Goal: Task Accomplishment & Management: Use online tool/utility

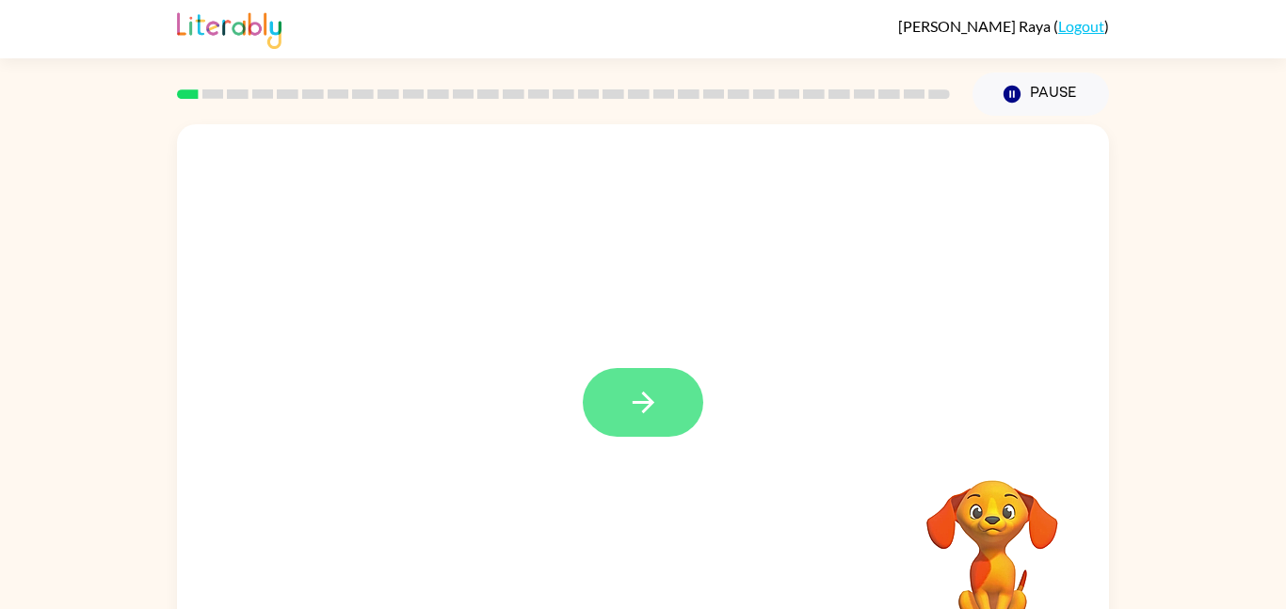
click at [625, 384] on button "button" at bounding box center [643, 402] width 120 height 69
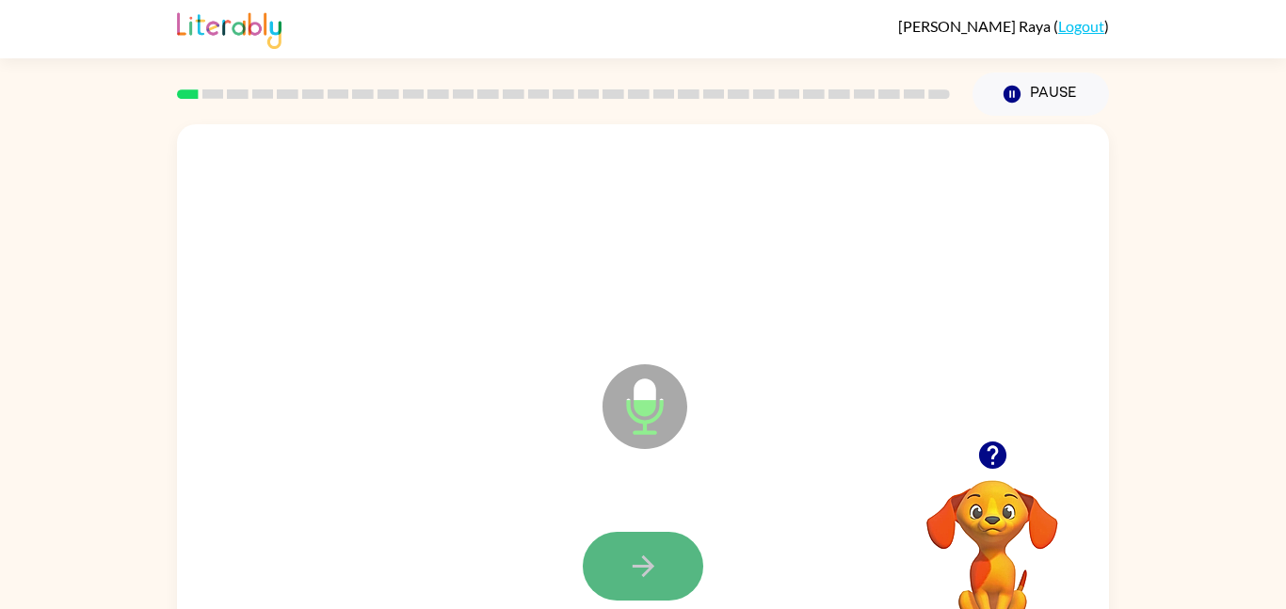
click at [643, 547] on button "button" at bounding box center [643, 566] width 120 height 69
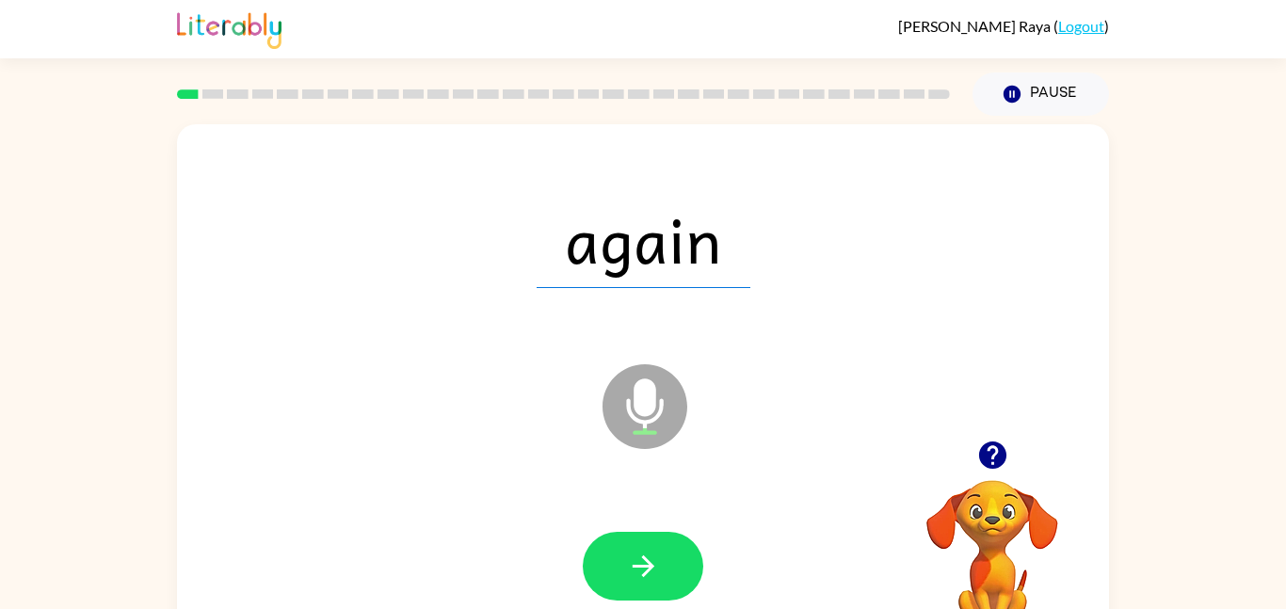
click at [645, 434] on icon "Microphone The Microphone is here when it is your turn to talk" at bounding box center [739, 429] width 282 height 141
click at [647, 434] on icon "Microphone The Microphone is here when it is your turn to talk" at bounding box center [739, 429] width 282 height 141
click at [657, 570] on icon "button" at bounding box center [643, 566] width 33 height 33
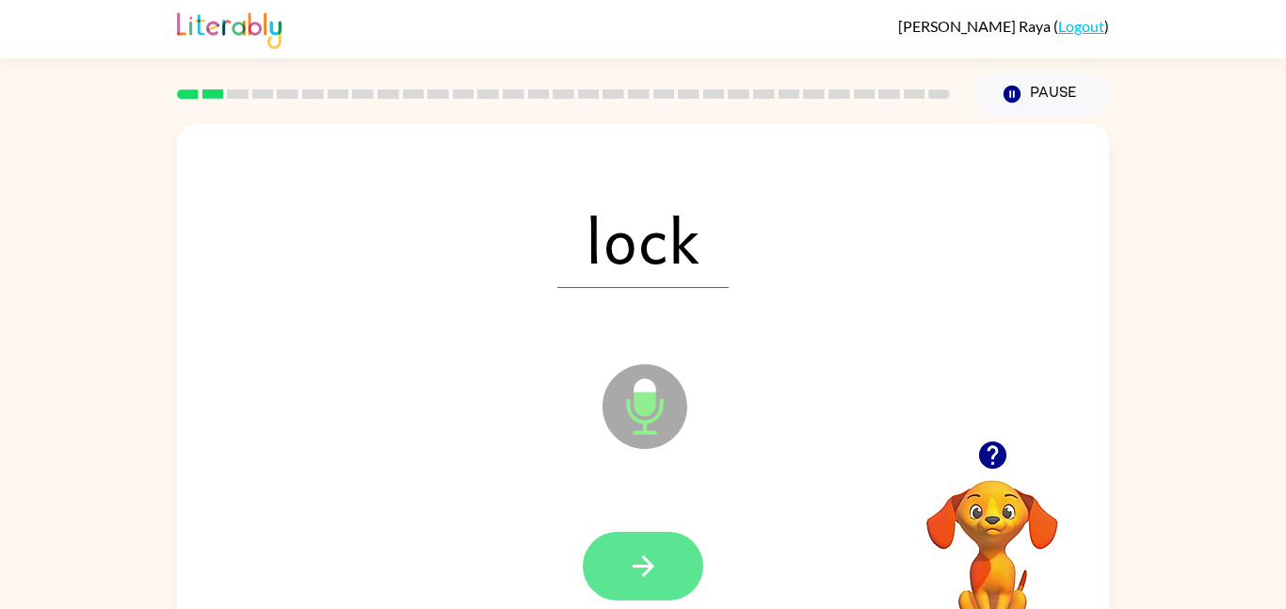
click at [668, 538] on button "button" at bounding box center [643, 566] width 120 height 69
click at [641, 577] on icon "button" at bounding box center [643, 566] width 33 height 33
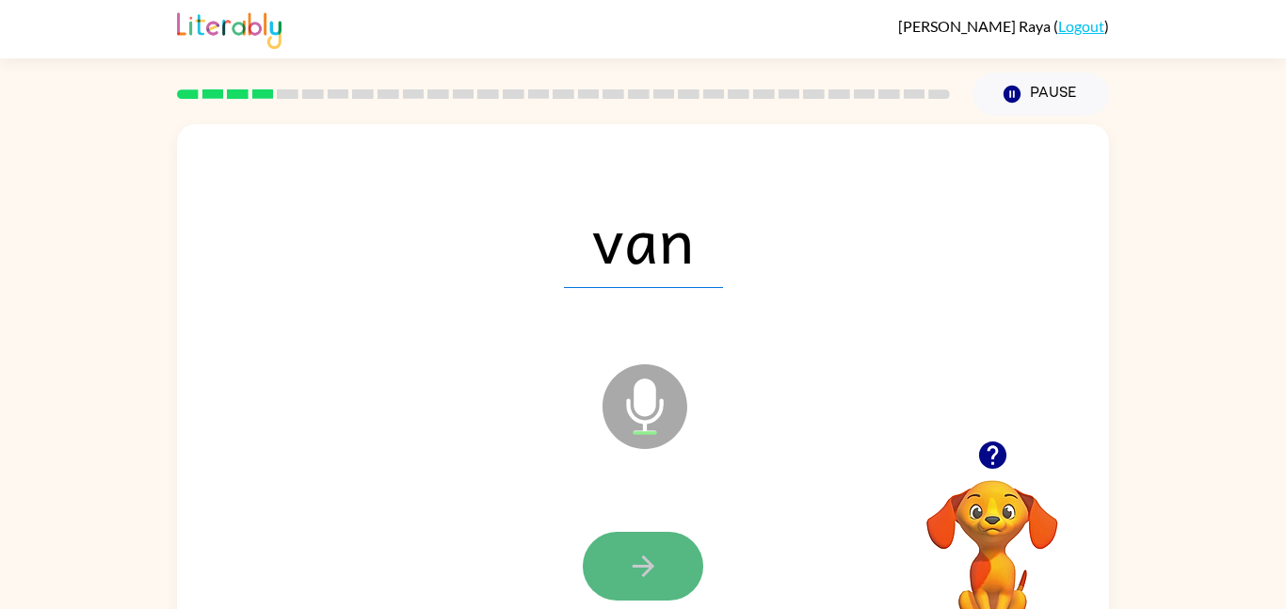
click at [644, 571] on icon "button" at bounding box center [643, 566] width 33 height 33
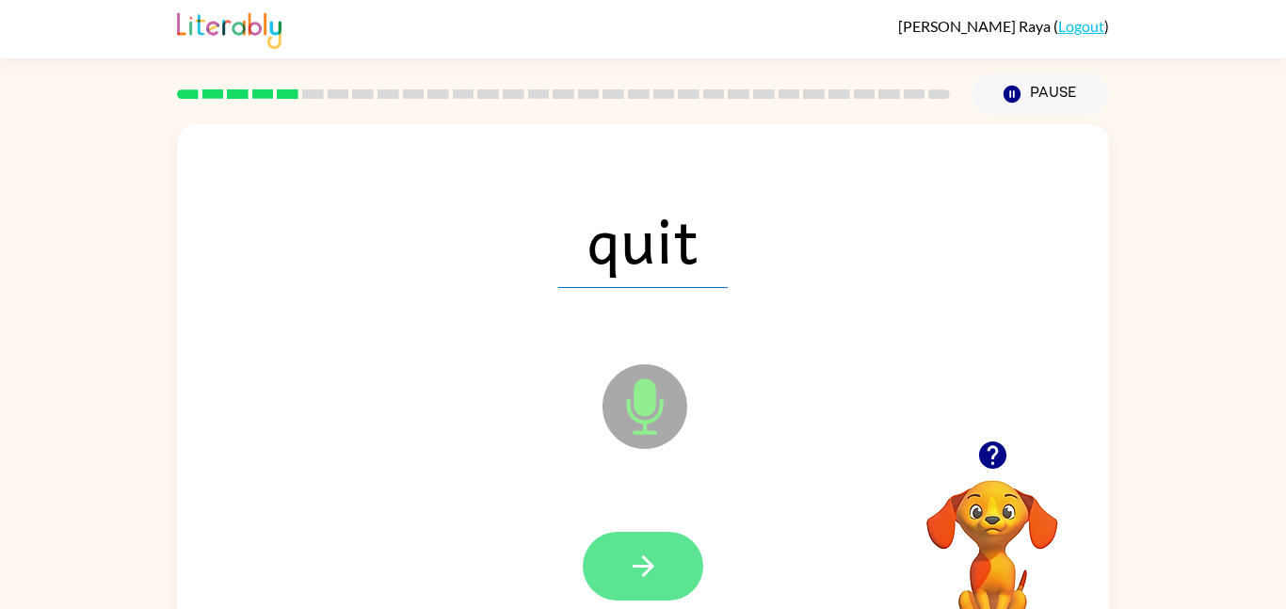
click at [672, 566] on button "button" at bounding box center [643, 566] width 120 height 69
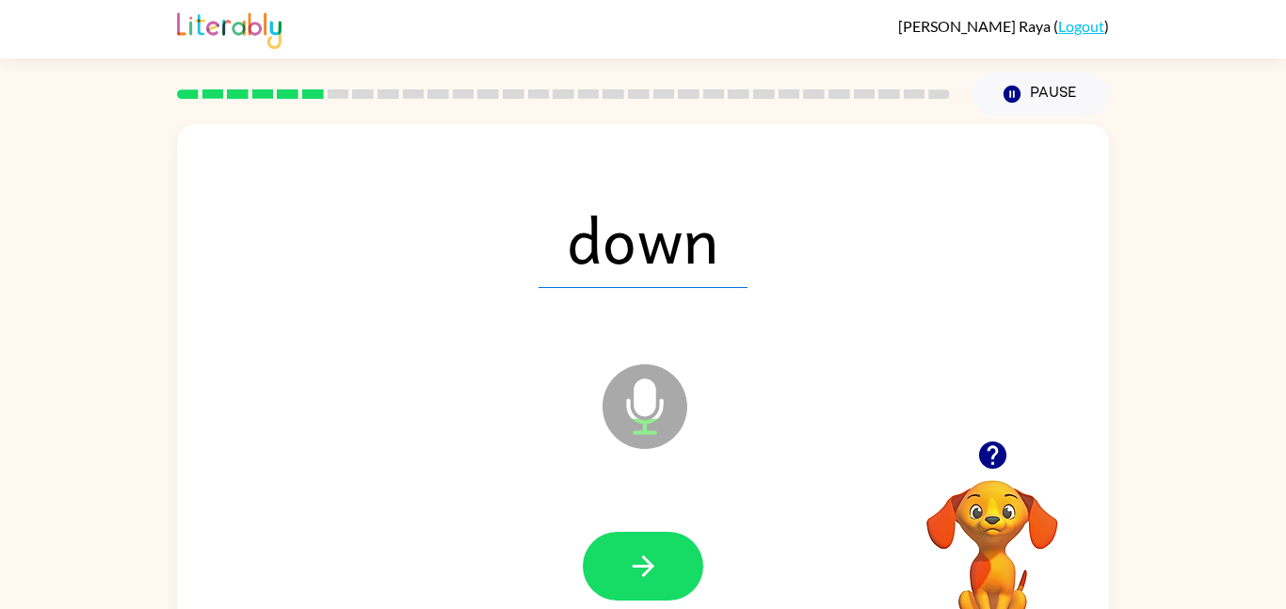
click at [672, 566] on button "button" at bounding box center [643, 566] width 120 height 69
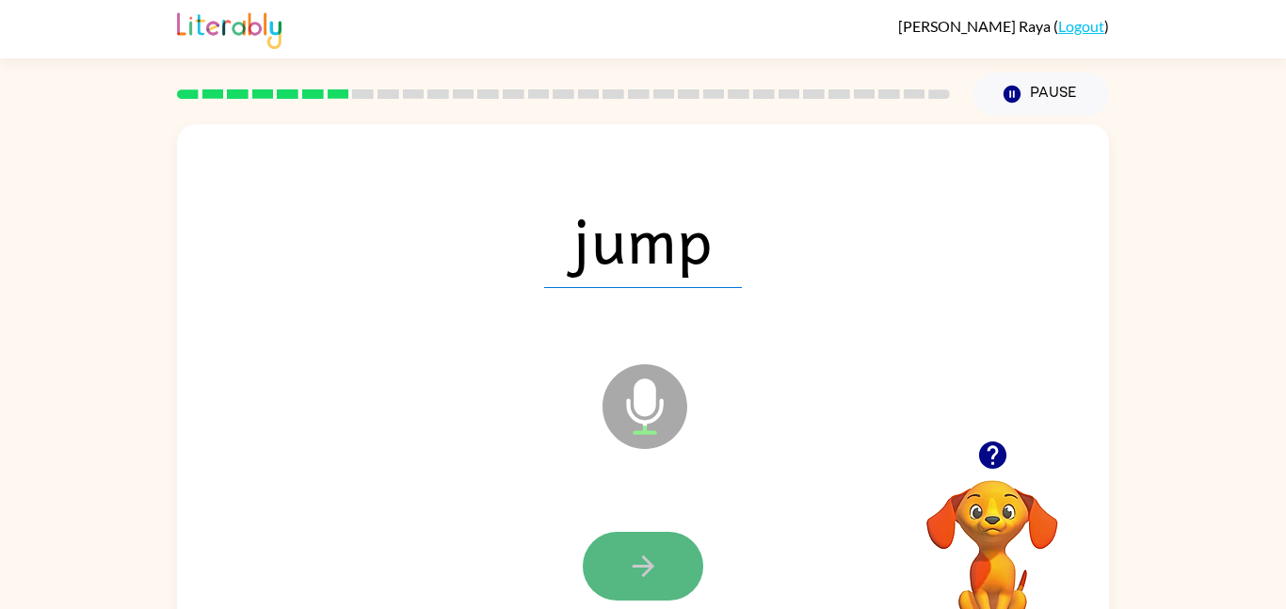
click at [668, 567] on button "button" at bounding box center [643, 566] width 120 height 69
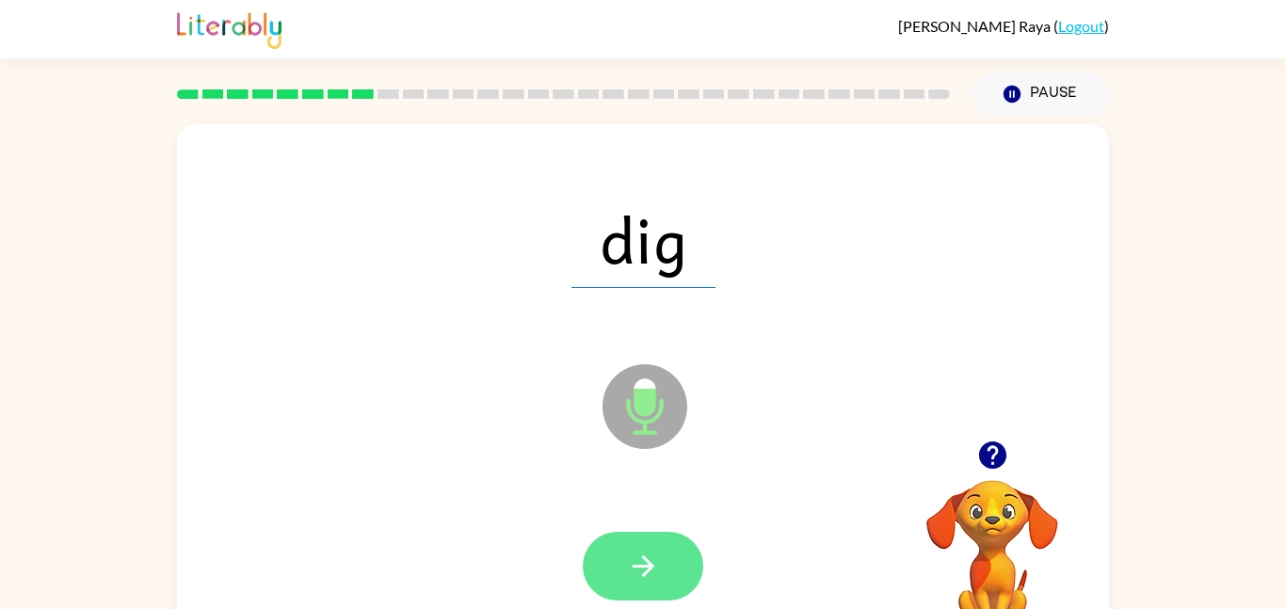
click at [669, 568] on button "button" at bounding box center [643, 566] width 120 height 69
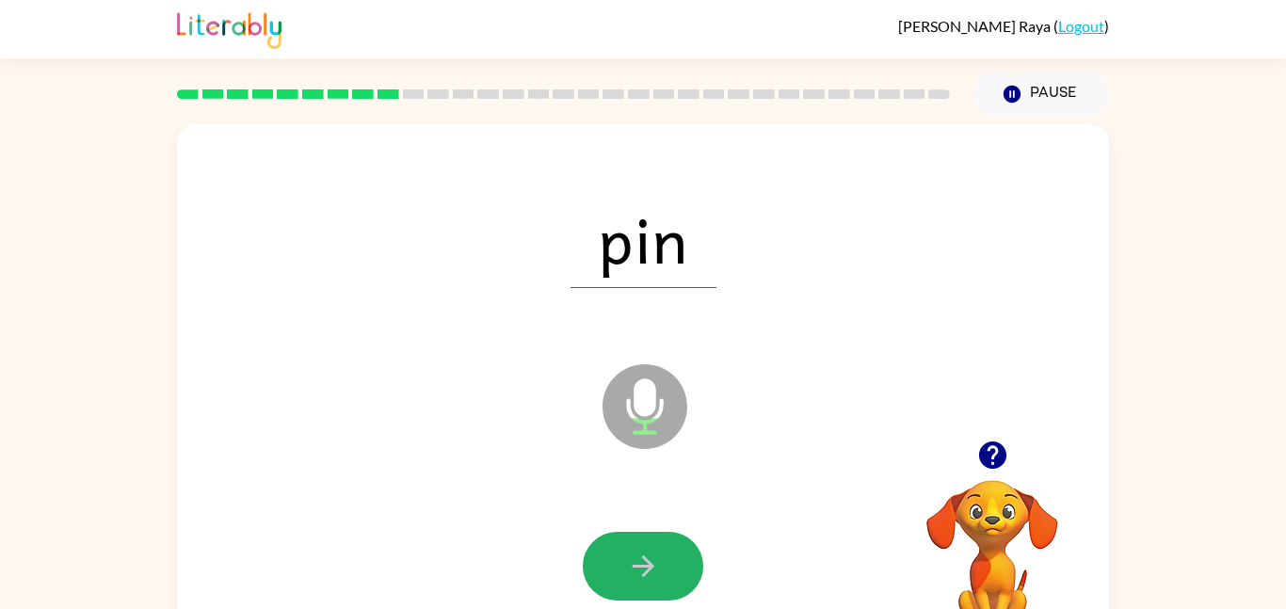
click at [669, 568] on button "button" at bounding box center [643, 566] width 120 height 69
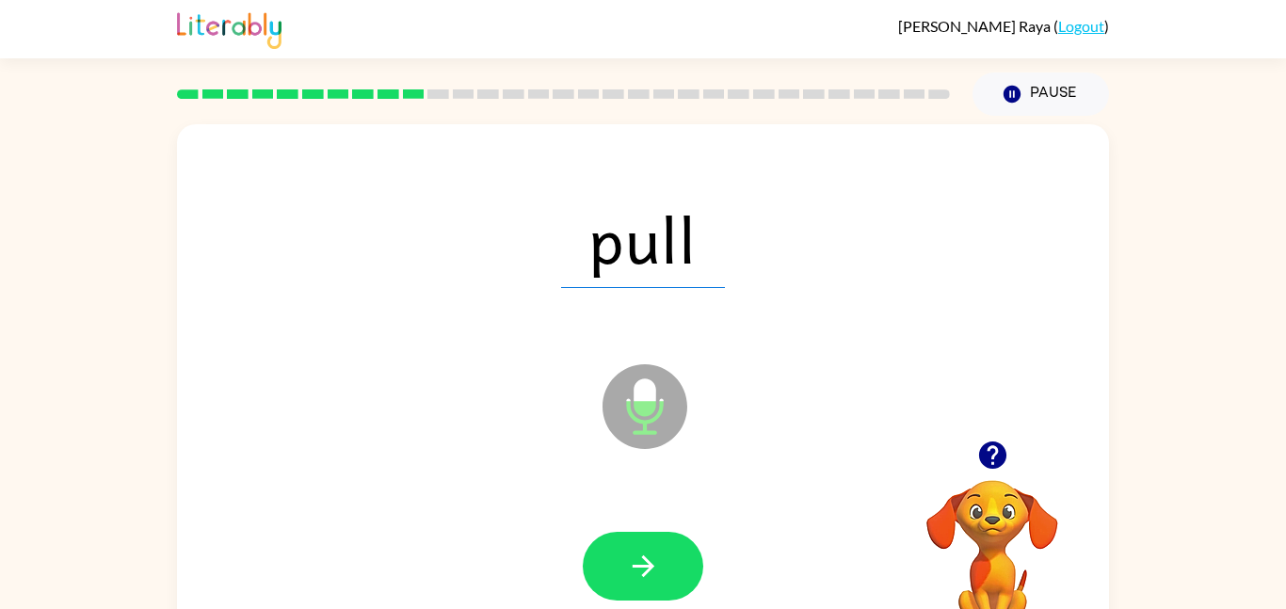
click at [669, 568] on button "button" at bounding box center [643, 566] width 120 height 69
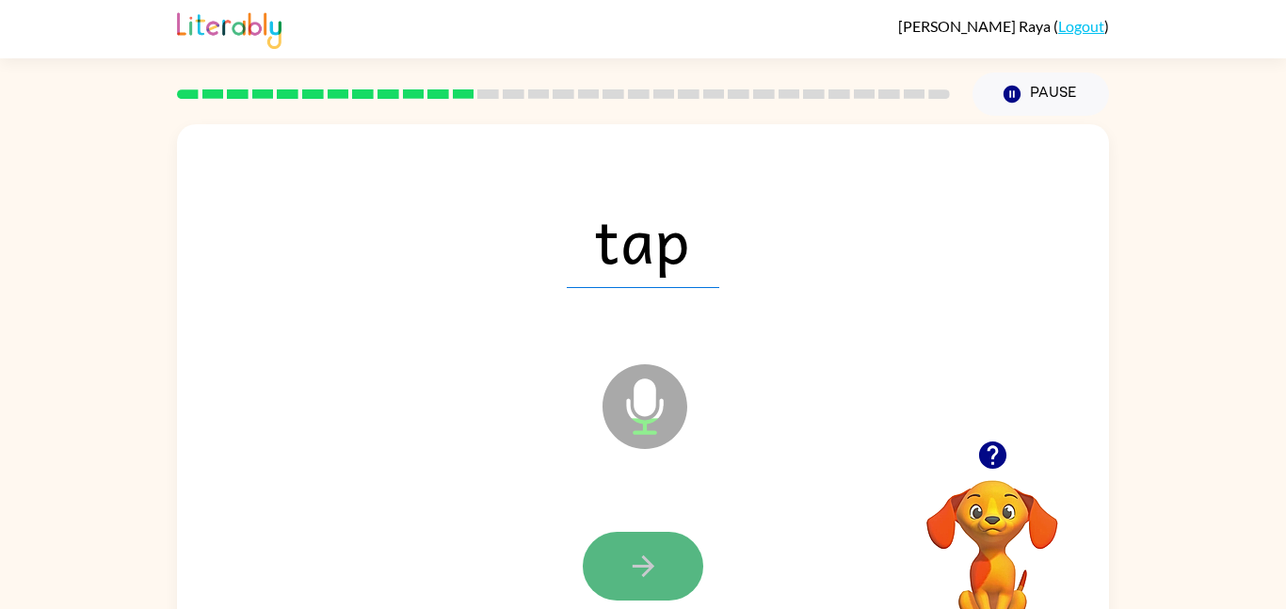
click at [672, 571] on button "button" at bounding box center [643, 566] width 120 height 69
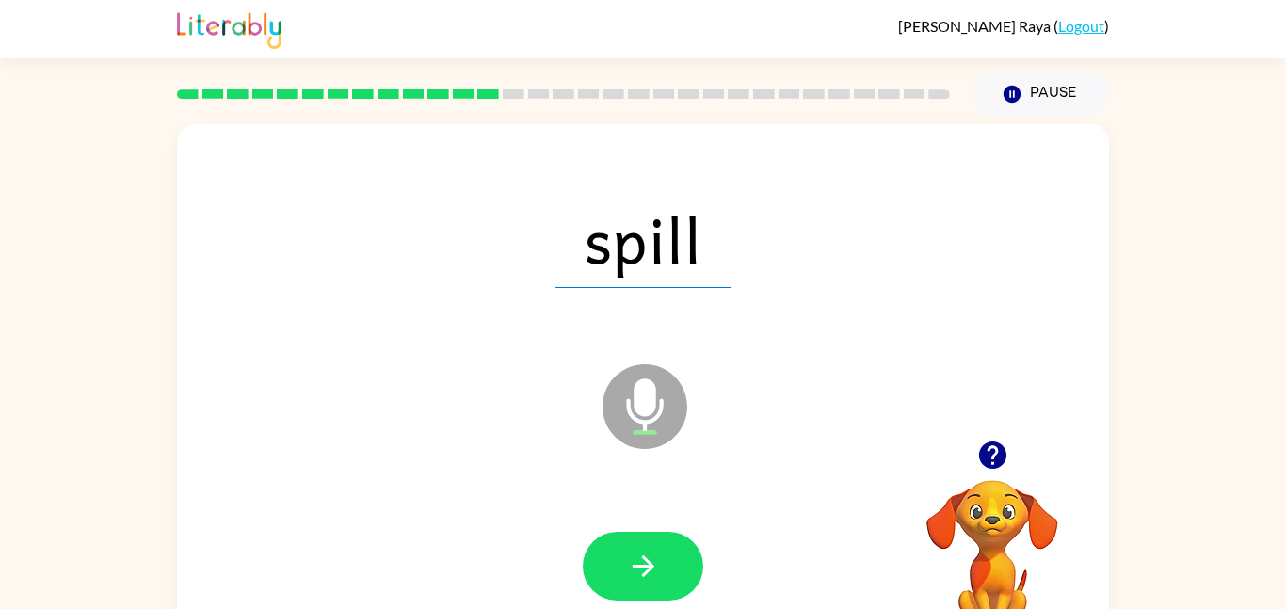
click at [672, 571] on button "button" at bounding box center [643, 566] width 120 height 69
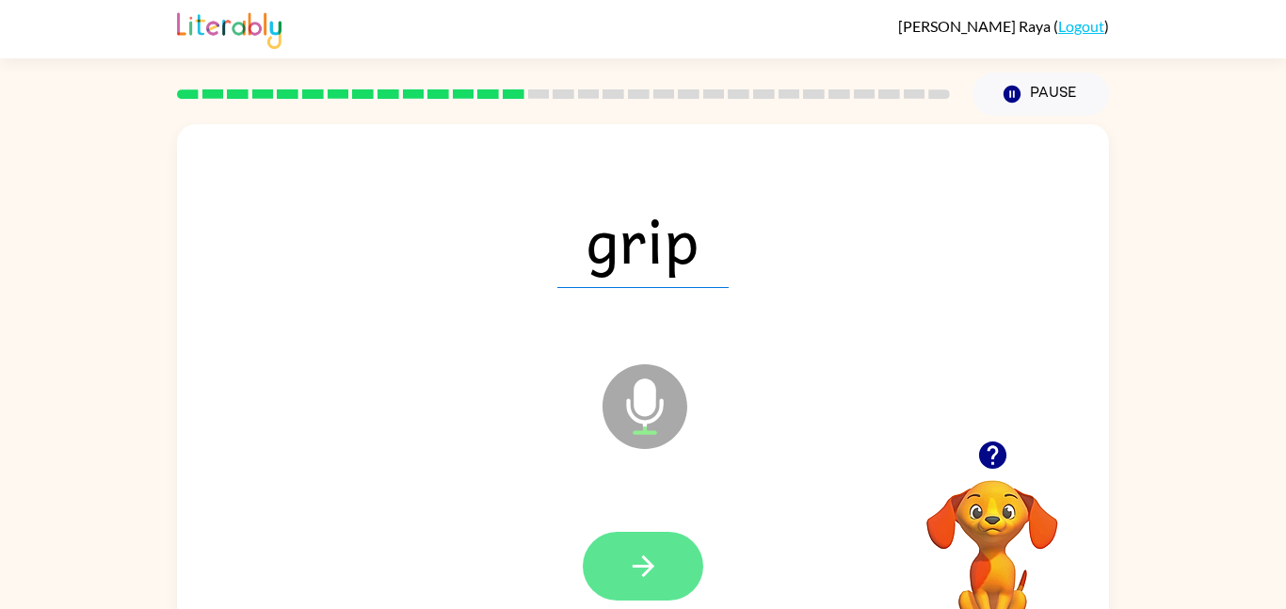
click at [677, 574] on button "button" at bounding box center [643, 566] width 120 height 69
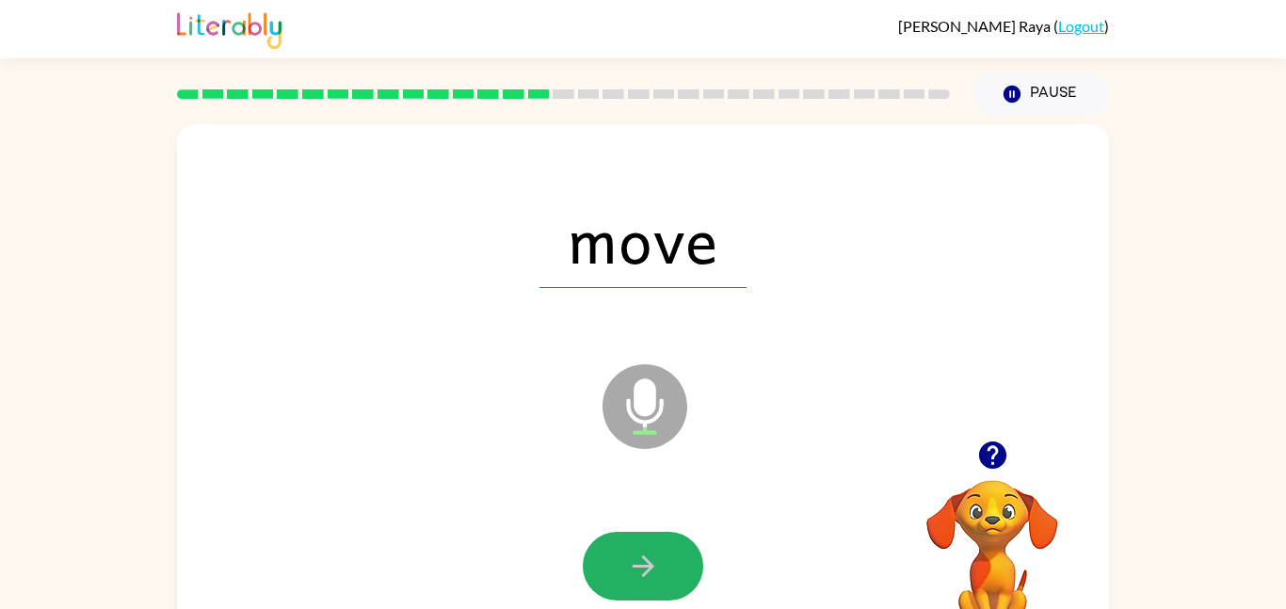
click at [677, 574] on button "button" at bounding box center [643, 566] width 120 height 69
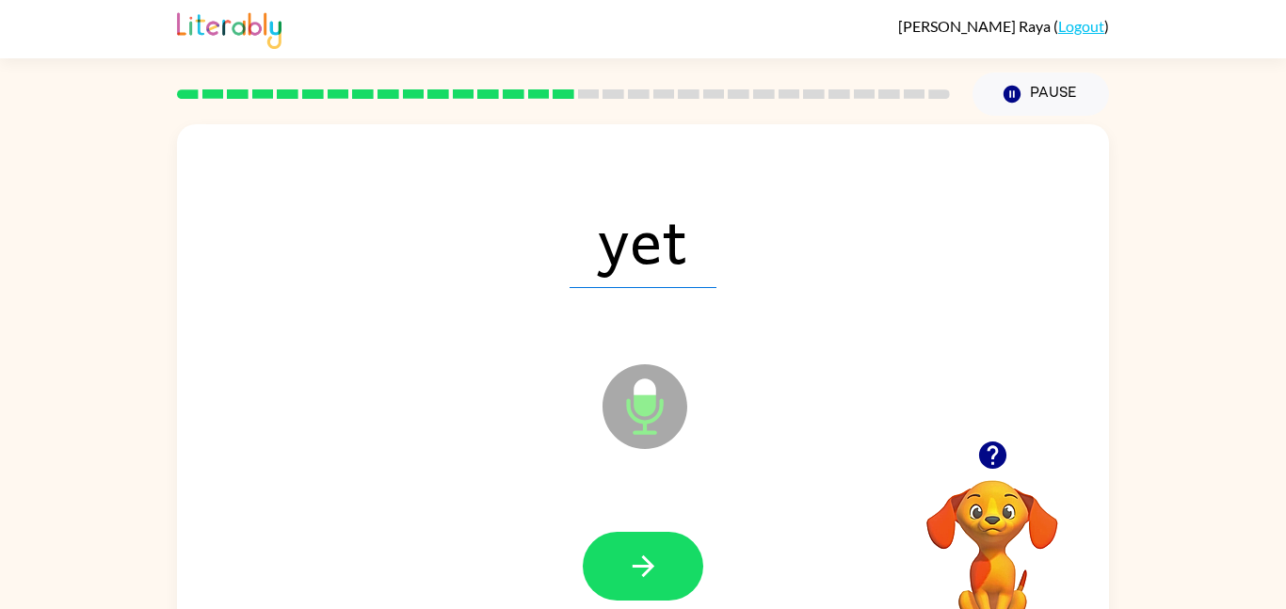
click at [677, 574] on button "button" at bounding box center [643, 566] width 120 height 69
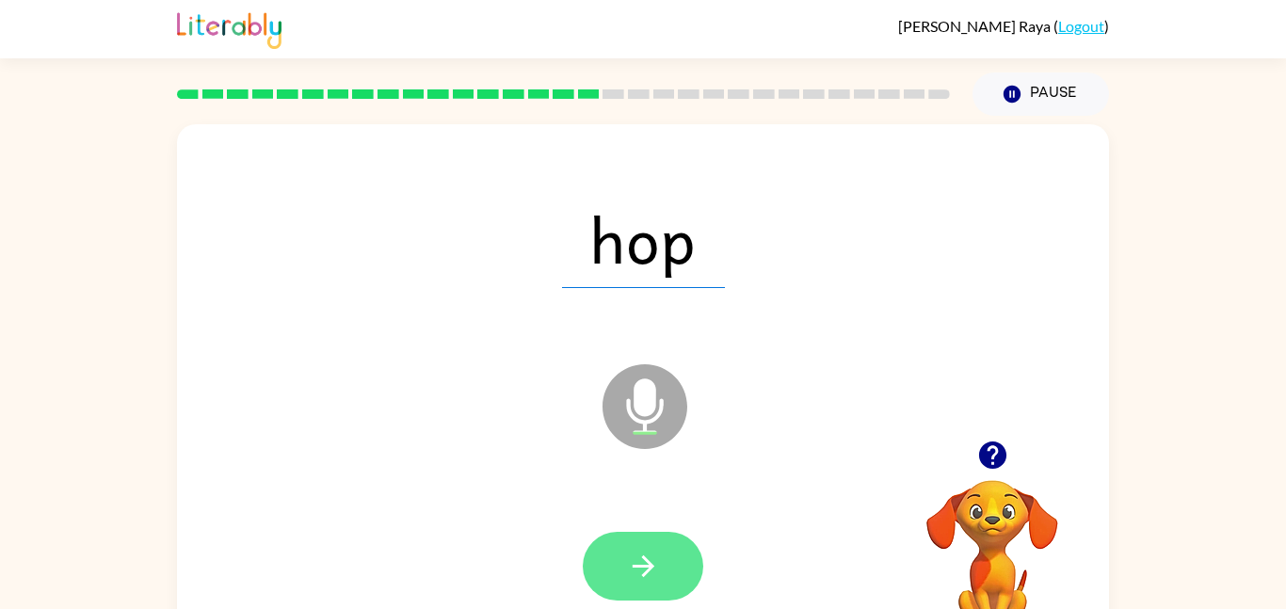
click at [660, 541] on button "button" at bounding box center [643, 566] width 120 height 69
click at [664, 569] on button "button" at bounding box center [643, 566] width 120 height 69
click at [655, 567] on icon "button" at bounding box center [643, 566] width 33 height 33
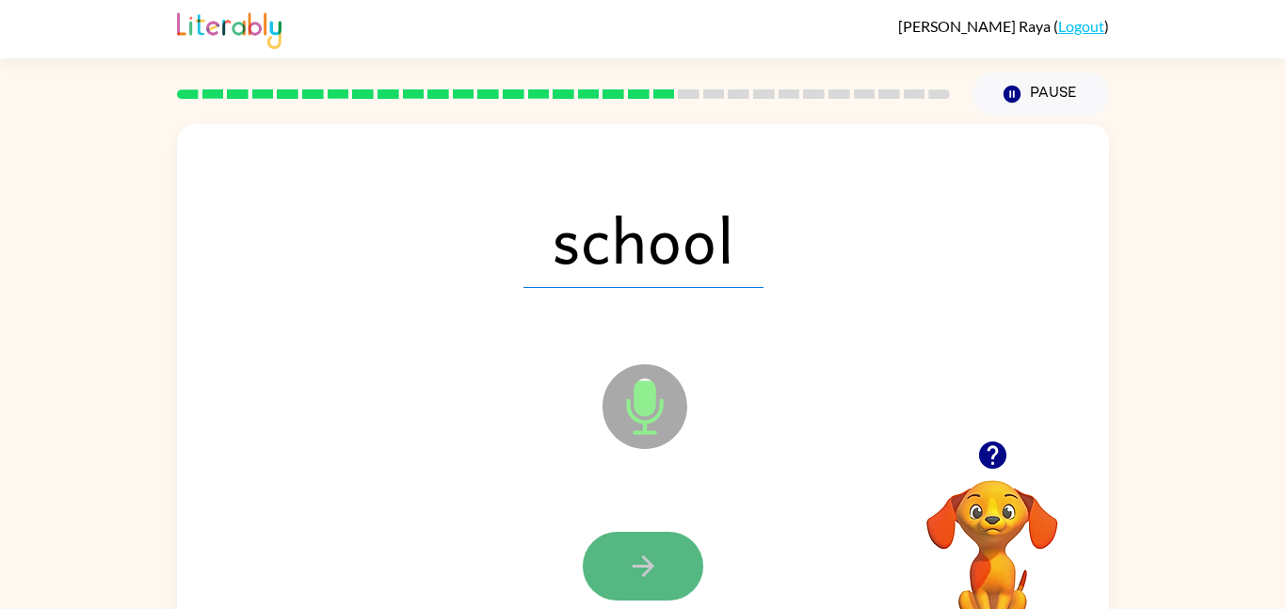
click at [654, 559] on icon "button" at bounding box center [643, 566] width 33 height 33
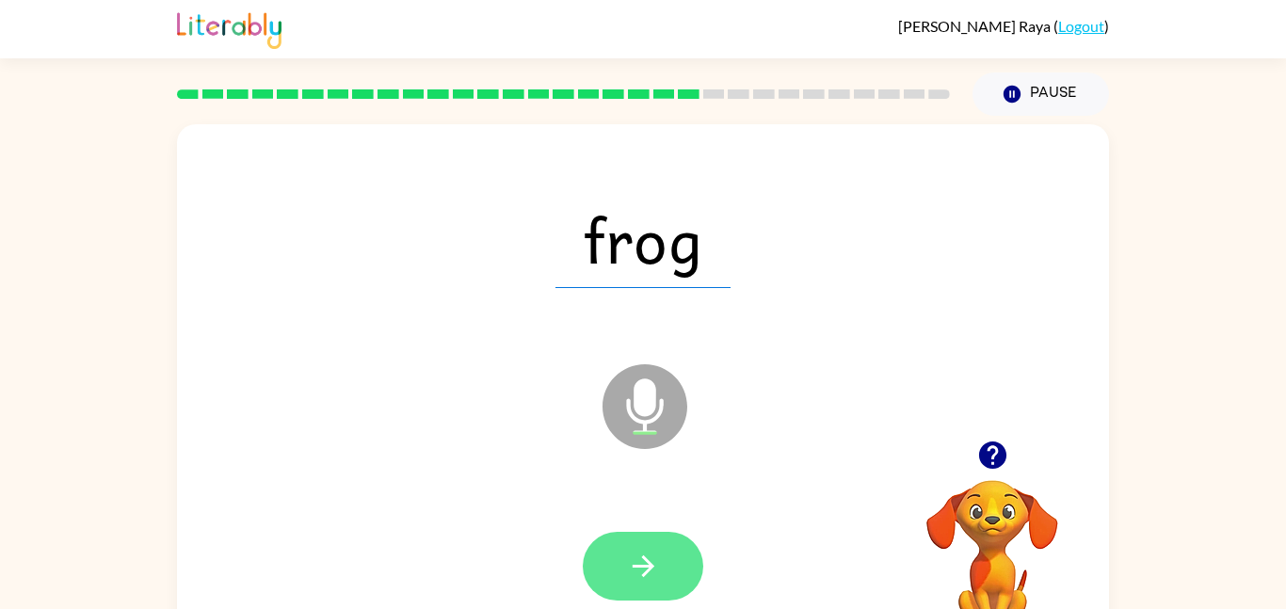
click at [628, 550] on icon "button" at bounding box center [643, 566] width 33 height 33
click at [663, 575] on button "button" at bounding box center [643, 566] width 120 height 69
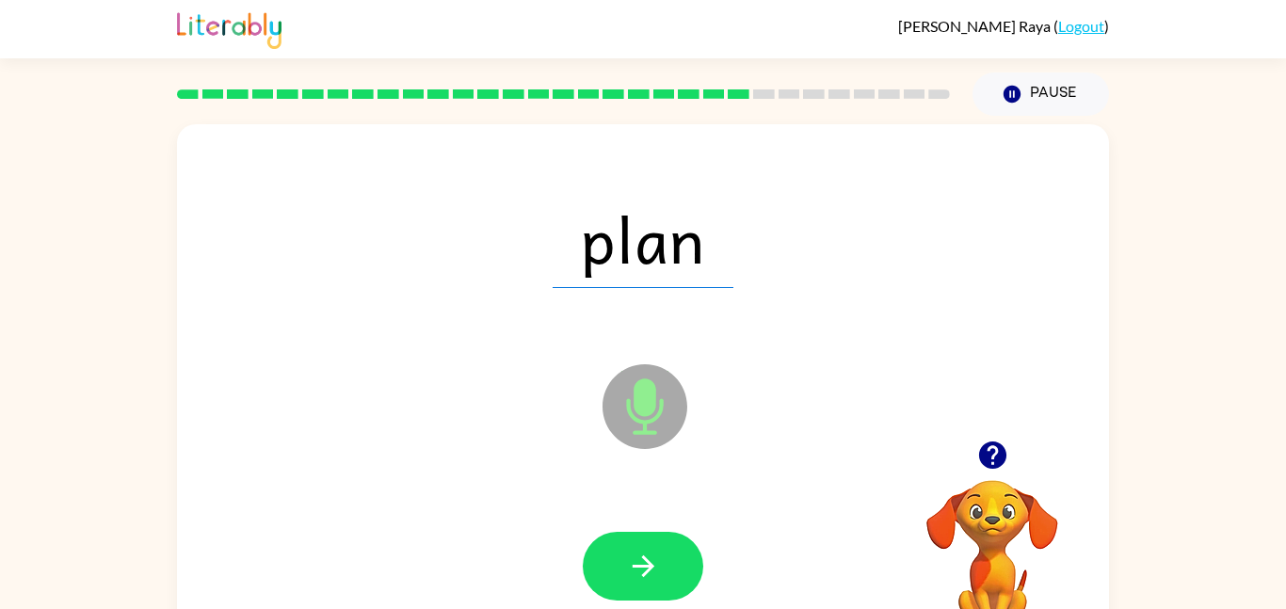
click at [663, 513] on div at bounding box center [643, 566] width 894 height 154
click at [656, 577] on icon "button" at bounding box center [643, 566] width 33 height 33
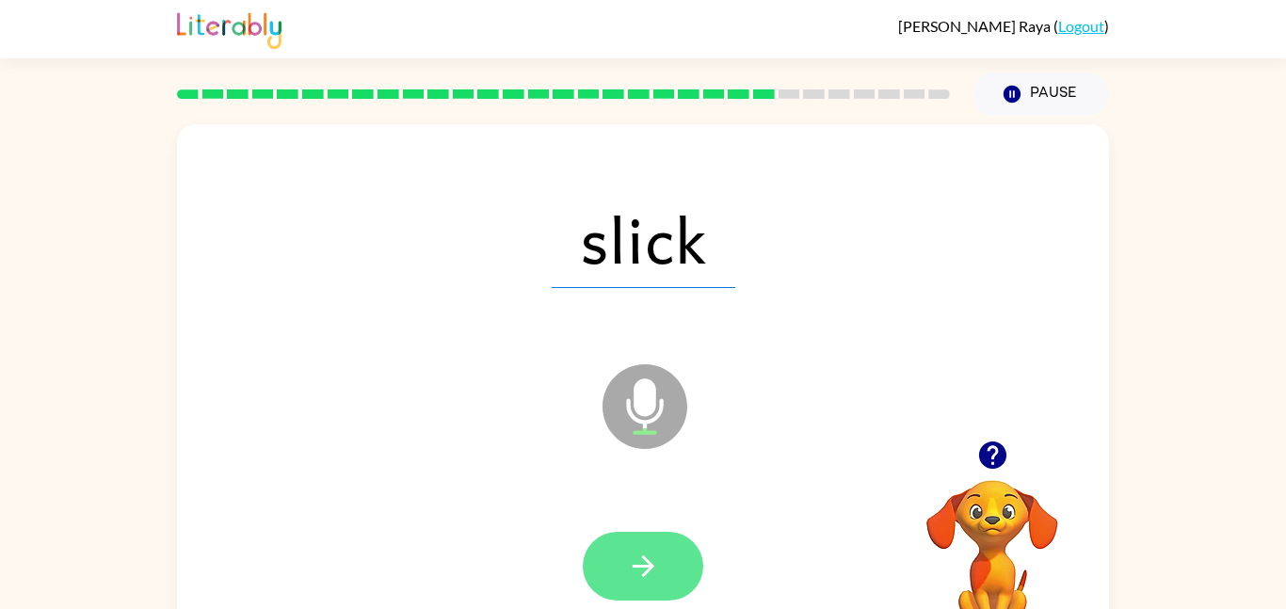
click at [645, 550] on icon "button" at bounding box center [643, 566] width 33 height 33
click at [649, 551] on icon "button" at bounding box center [643, 566] width 33 height 33
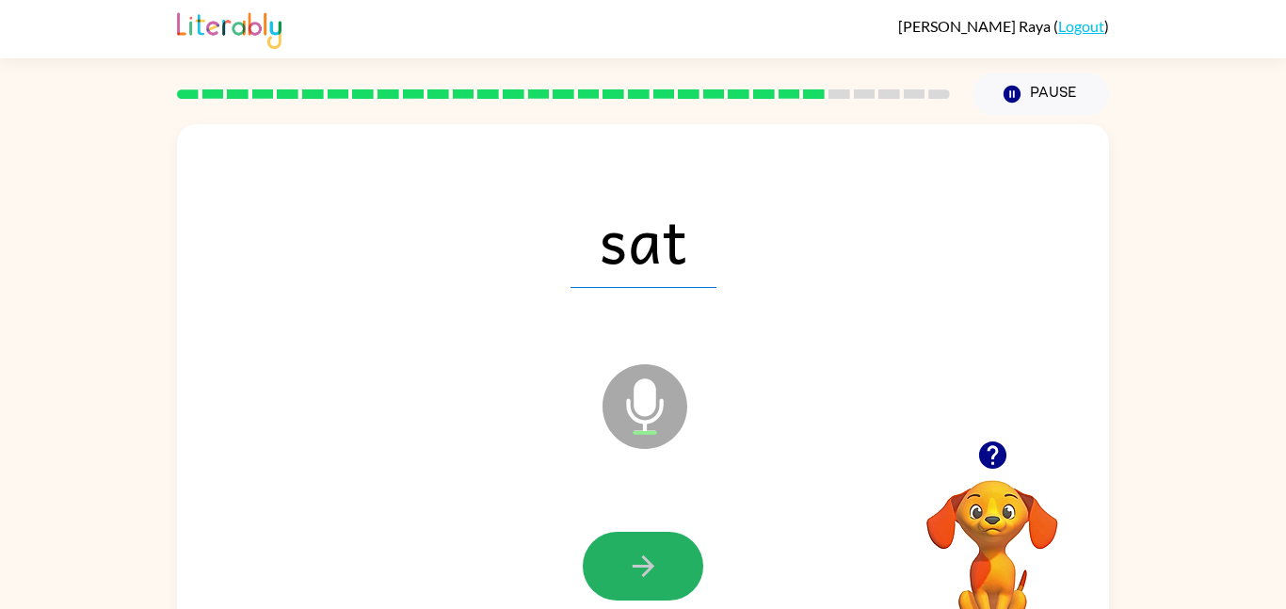
click at [649, 551] on icon "button" at bounding box center [643, 566] width 33 height 33
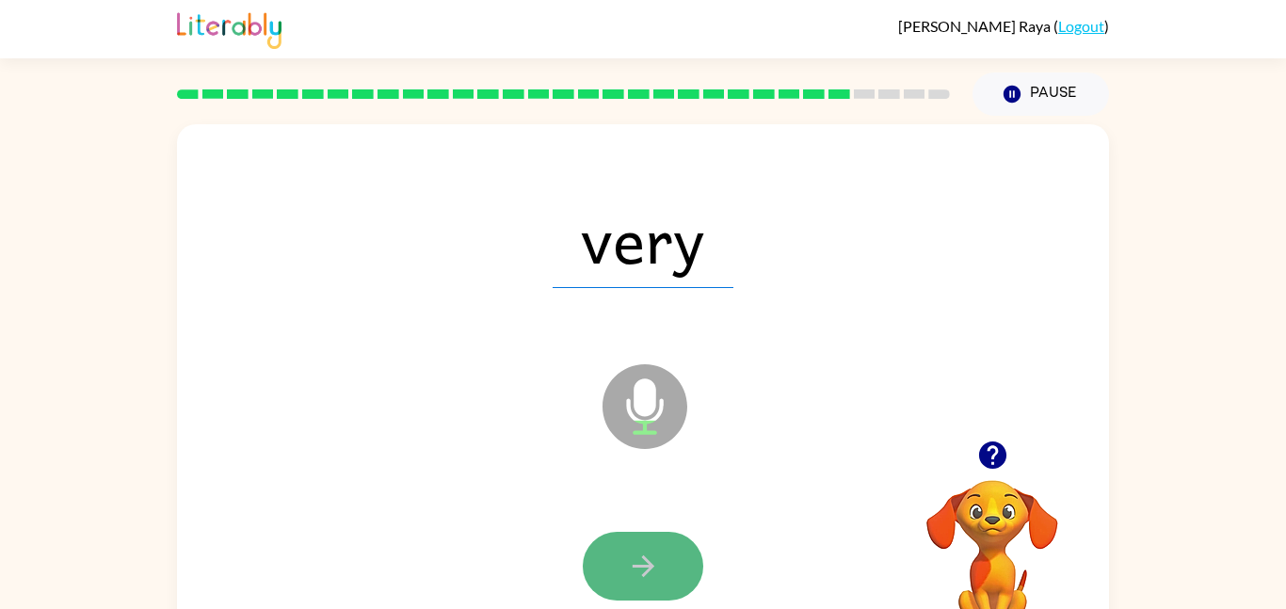
click at [647, 551] on icon "button" at bounding box center [643, 566] width 33 height 33
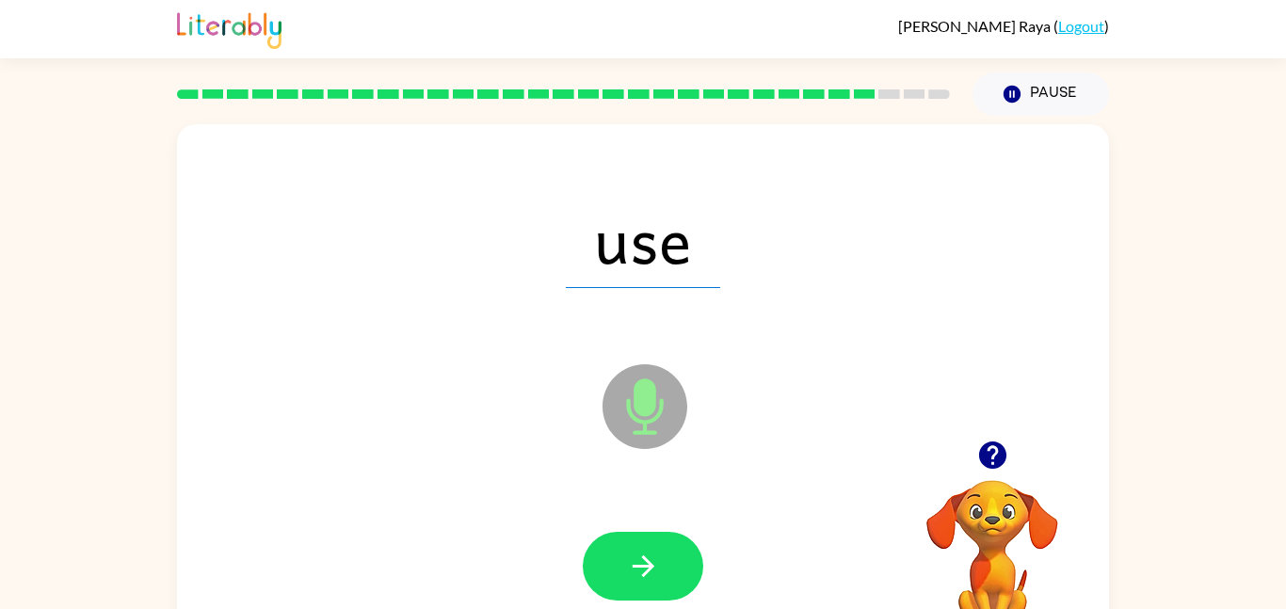
click at [647, 551] on icon "button" at bounding box center [643, 566] width 33 height 33
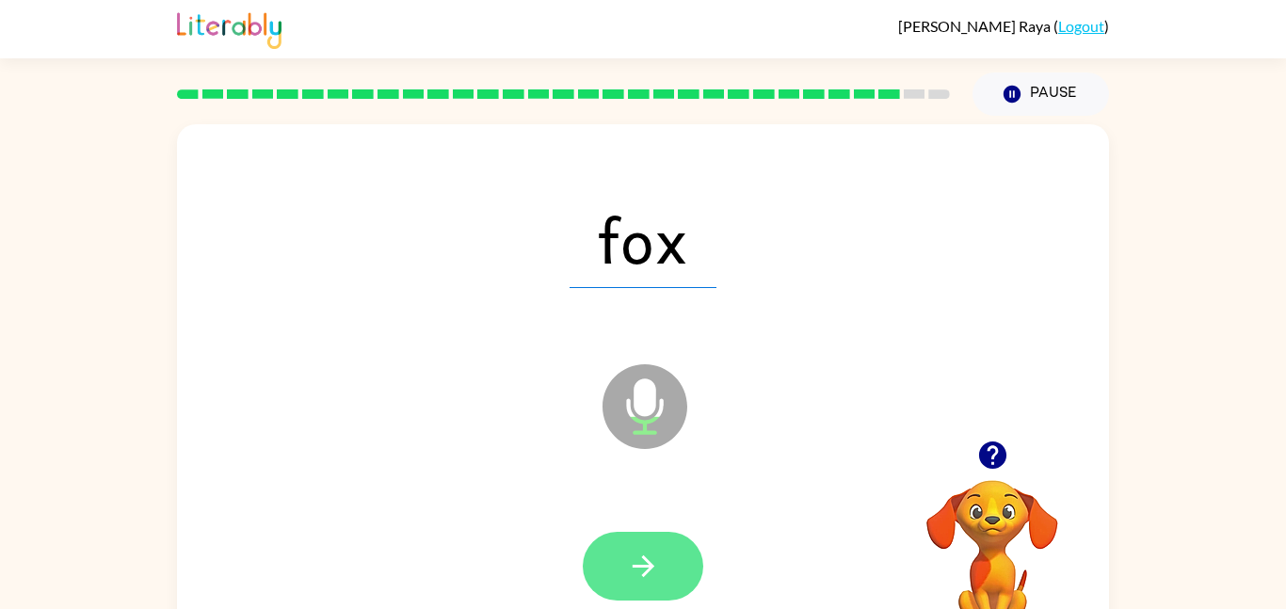
click at [659, 570] on icon "button" at bounding box center [643, 566] width 33 height 33
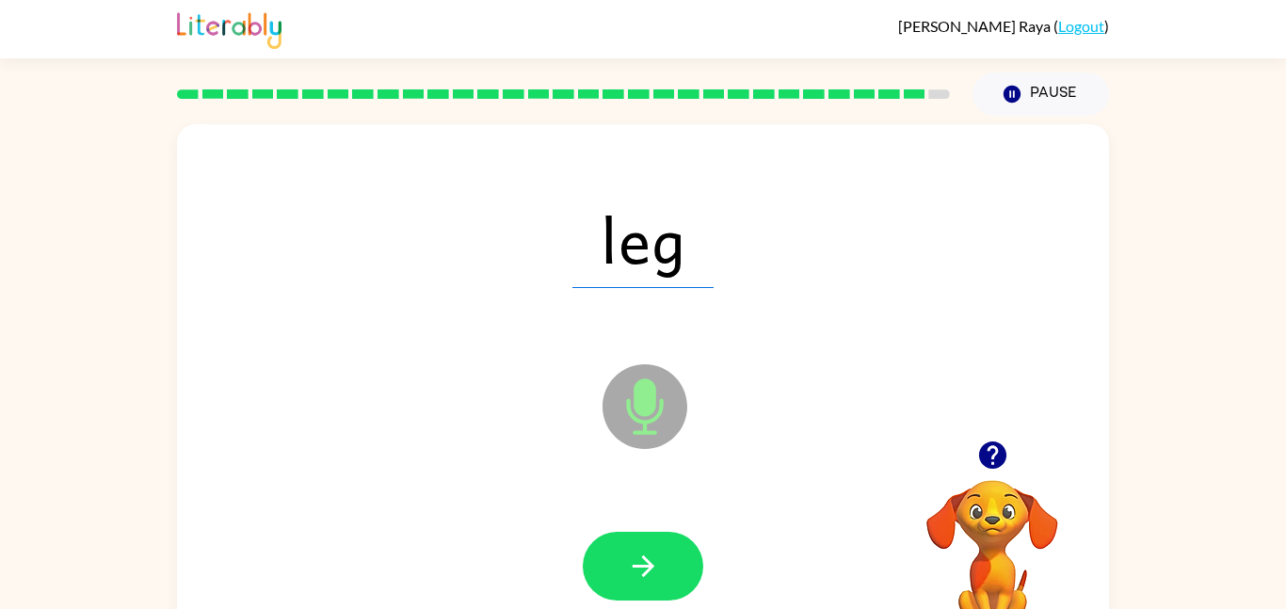
click at [659, 570] on icon "button" at bounding box center [643, 566] width 33 height 33
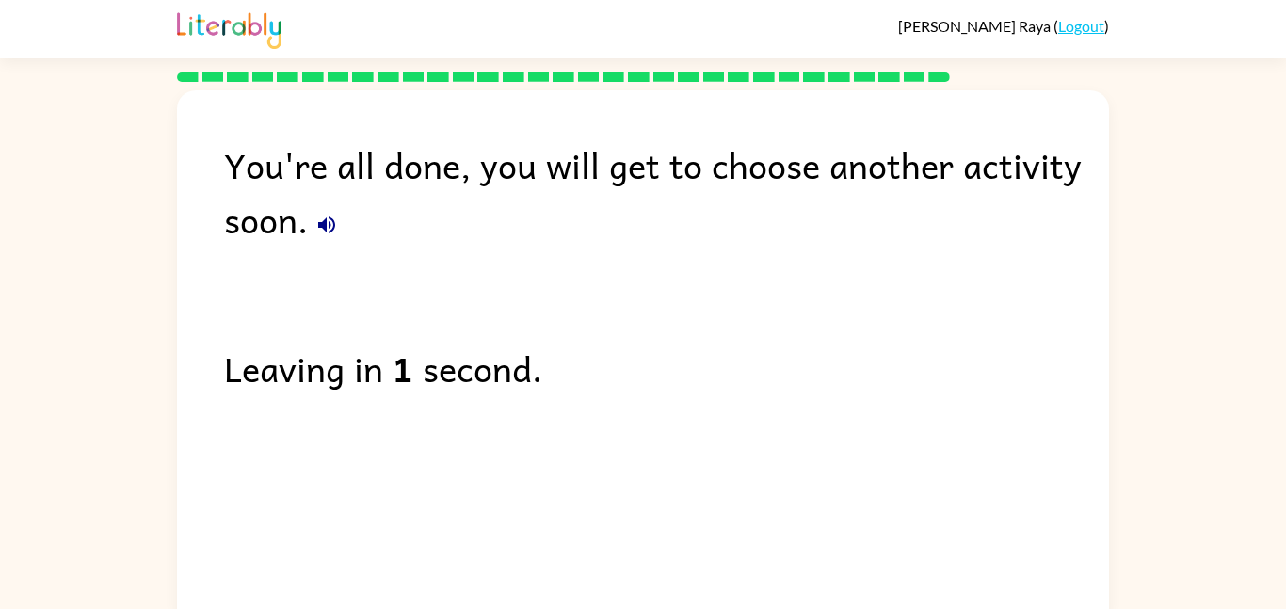
click at [320, 221] on icon "button" at bounding box center [326, 225] width 23 height 23
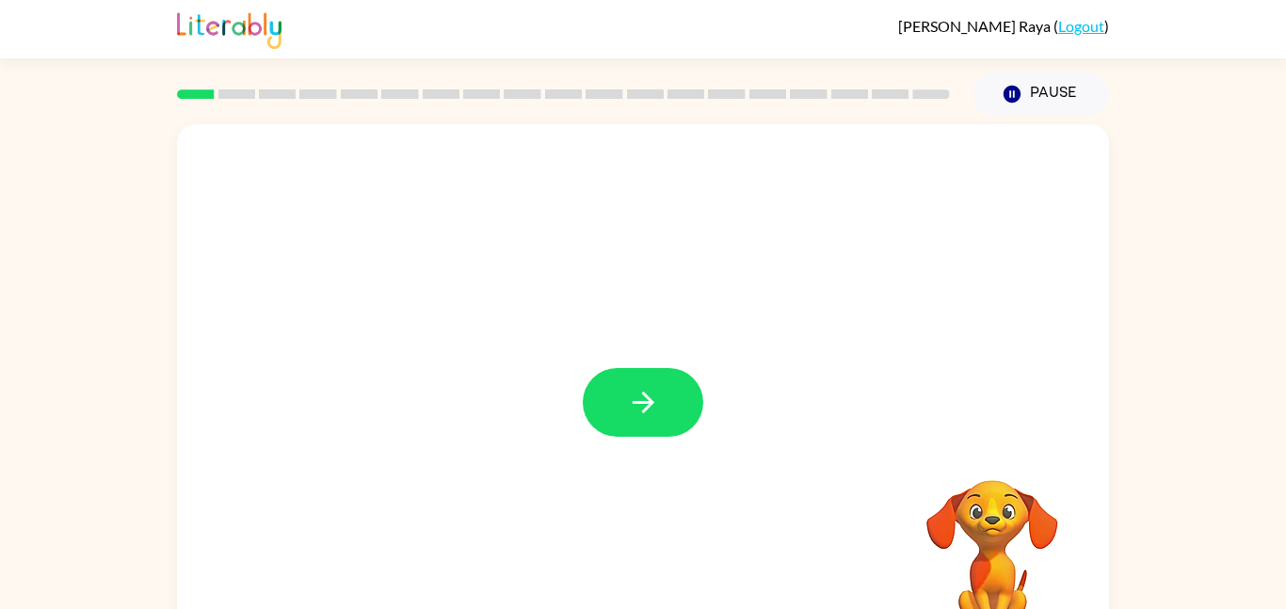
click at [623, 439] on div at bounding box center [643, 392] width 932 height 537
click at [601, 380] on button "button" at bounding box center [643, 402] width 120 height 69
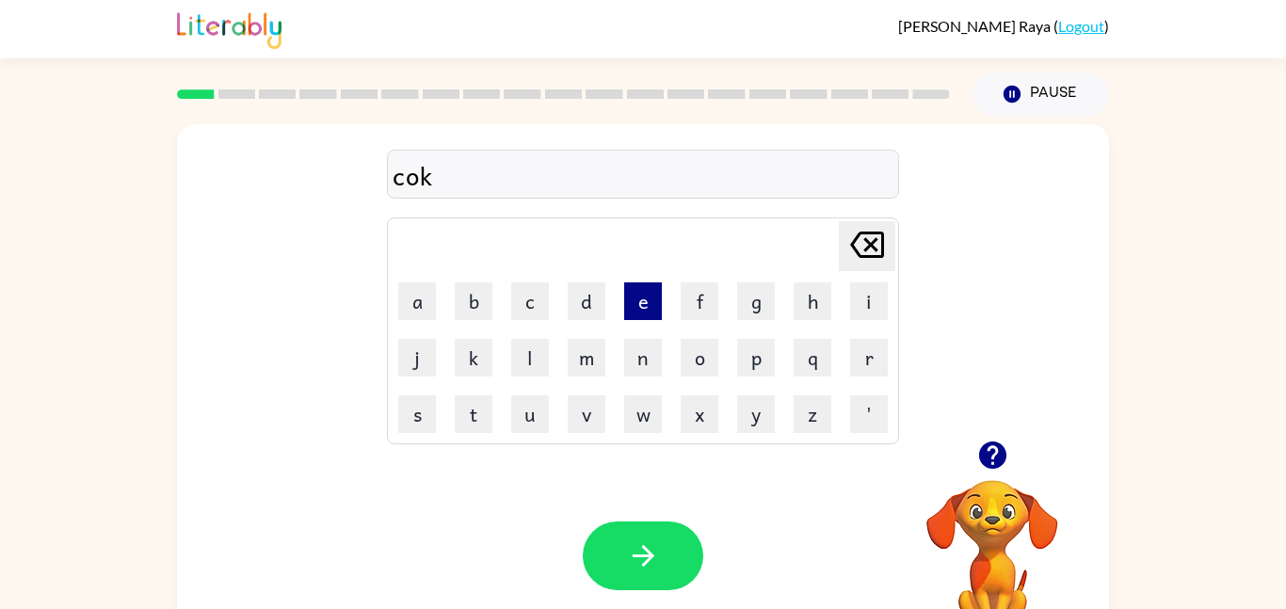
click at [648, 296] on button "e" at bounding box center [643, 301] width 38 height 38
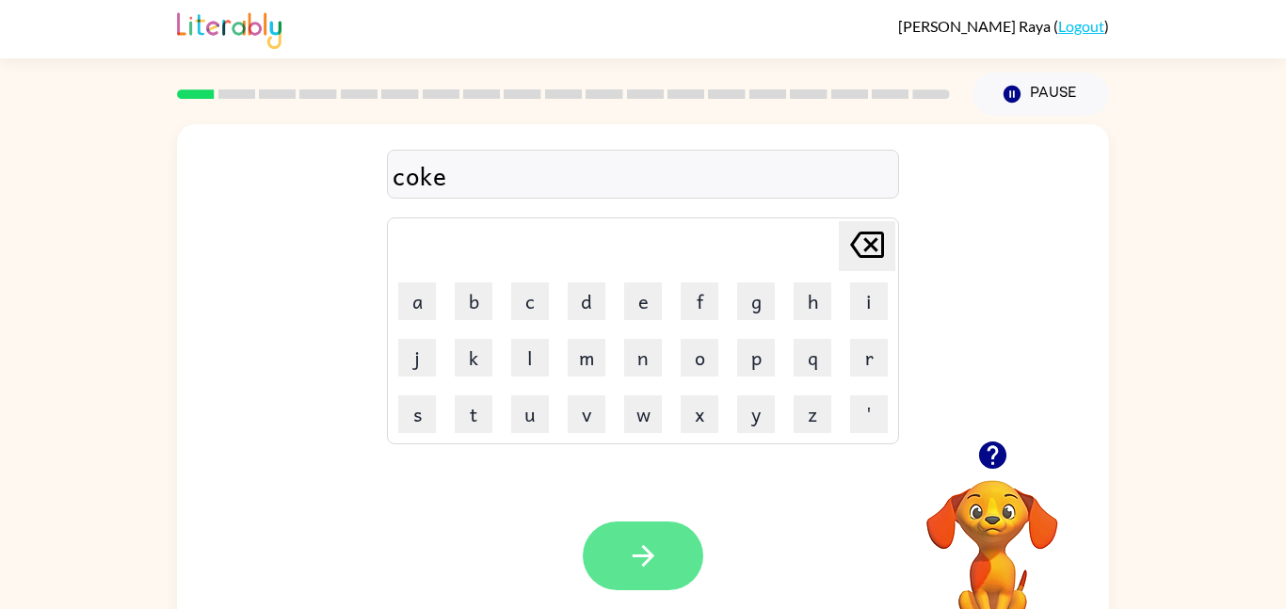
click at [657, 524] on button "button" at bounding box center [643, 555] width 120 height 69
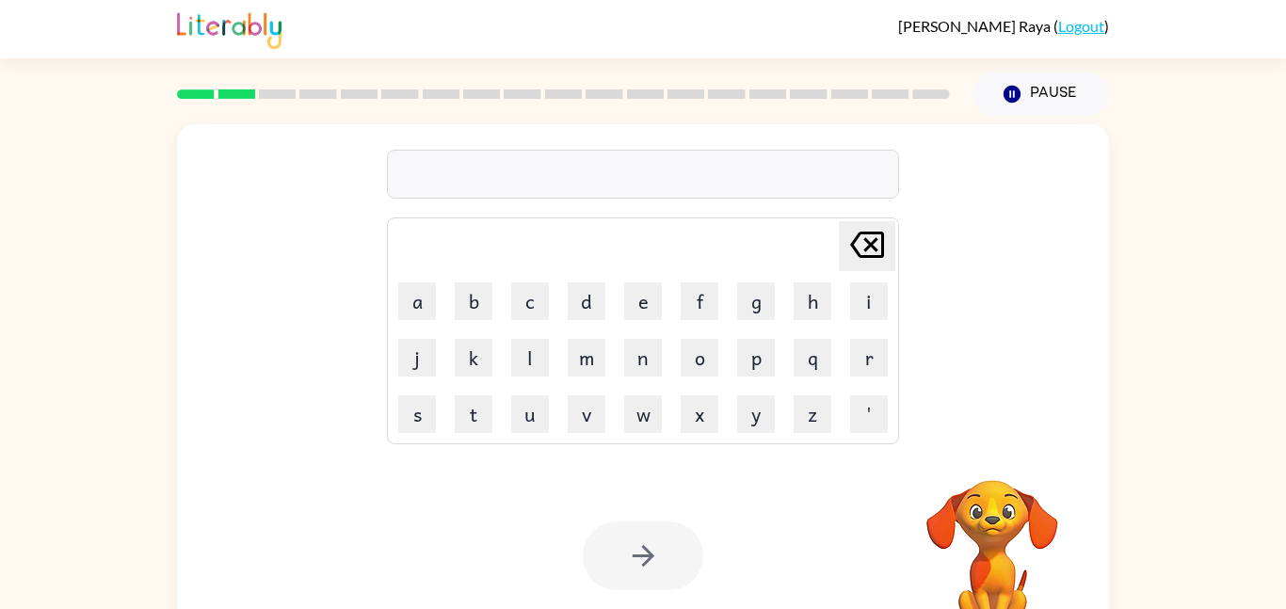
click at [657, 524] on div at bounding box center [643, 555] width 120 height 69
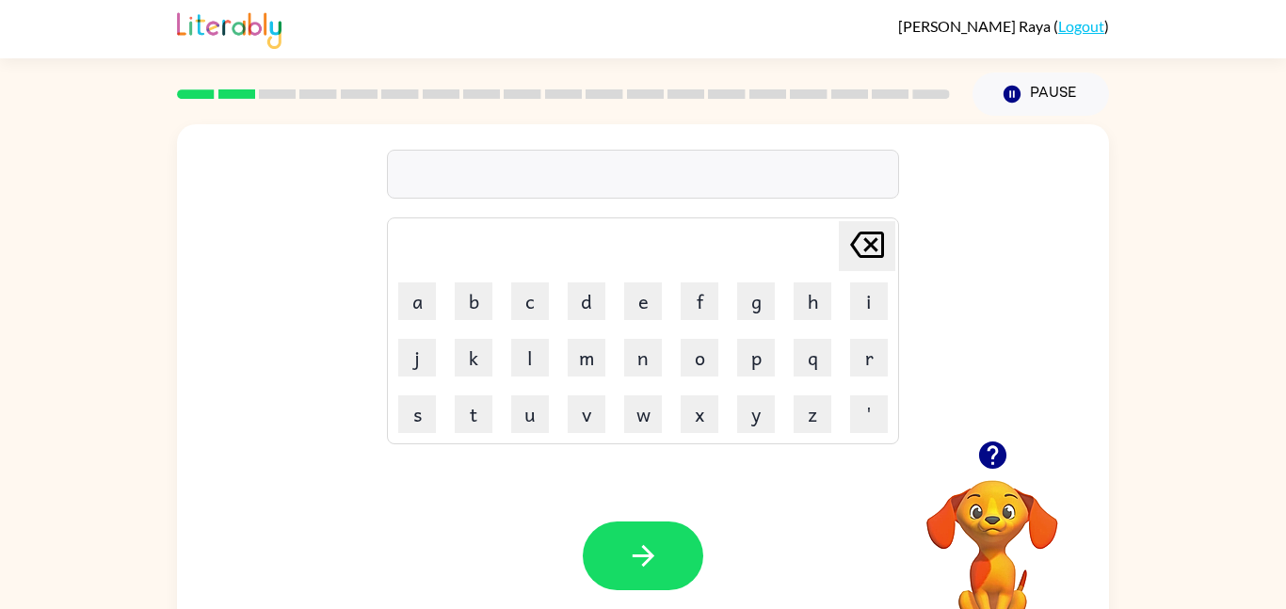
click at [653, 534] on button "button" at bounding box center [643, 555] width 120 height 69
click at [620, 555] on button "button" at bounding box center [643, 555] width 120 height 69
click at [409, 356] on button "j" at bounding box center [417, 358] width 38 height 38
click at [400, 304] on button "a" at bounding box center [417, 301] width 38 height 38
type button "a"
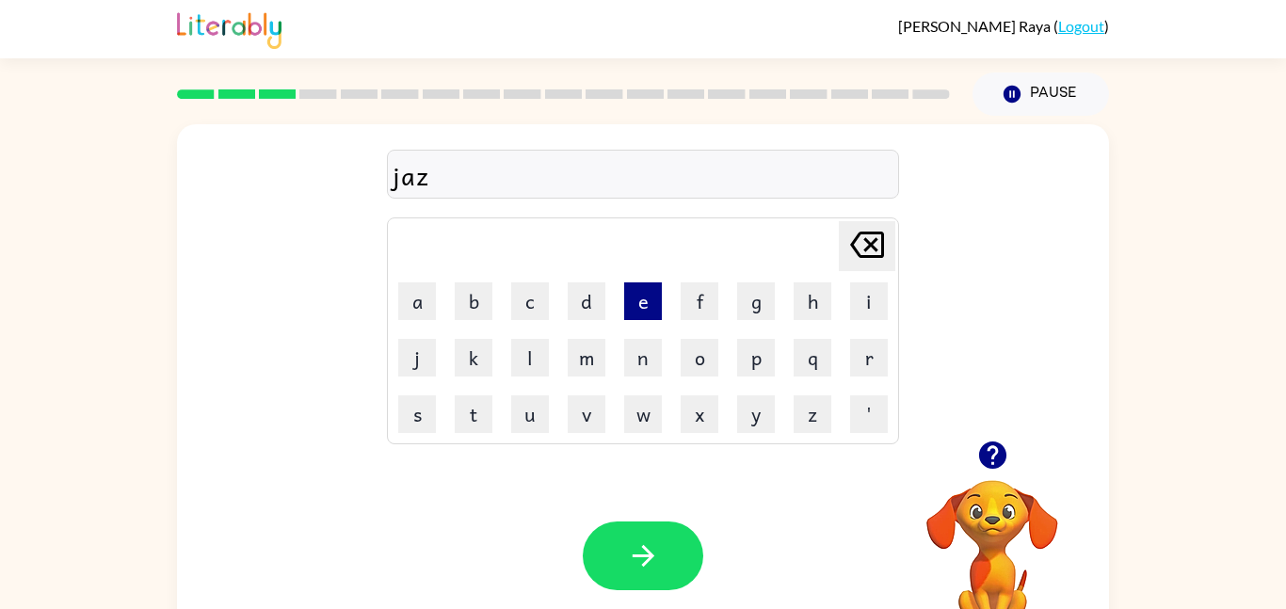
click at [624, 311] on button "e" at bounding box center [643, 301] width 38 height 38
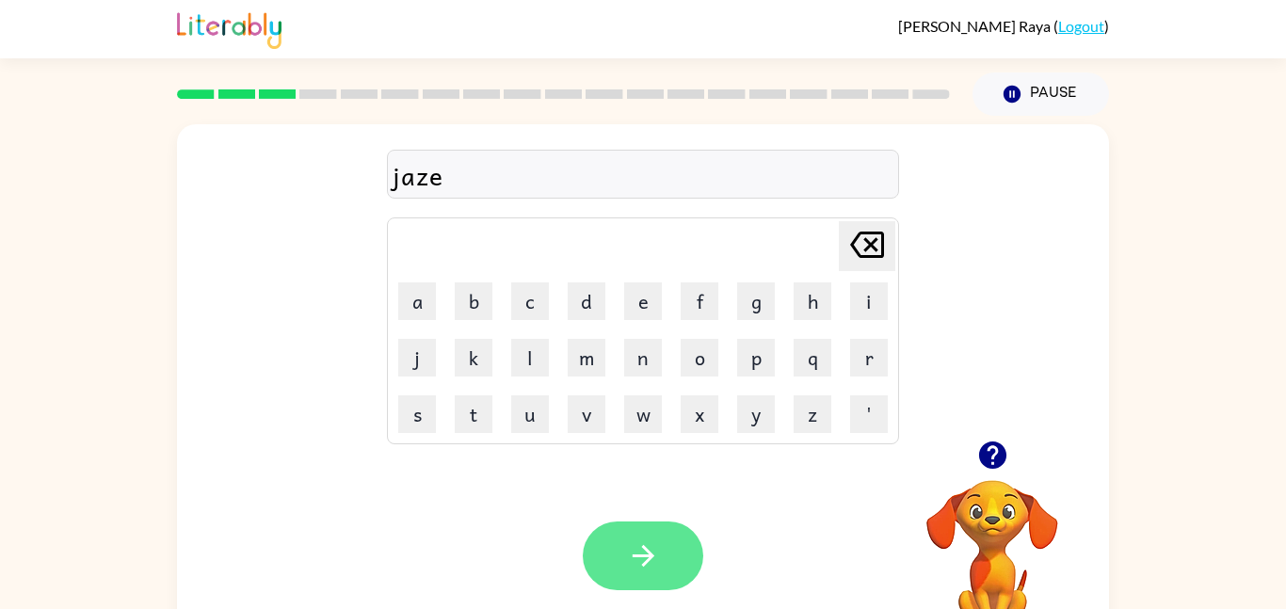
click at [632, 532] on button "button" at bounding box center [643, 555] width 120 height 69
click at [647, 565] on icon "button" at bounding box center [643, 555] width 33 height 33
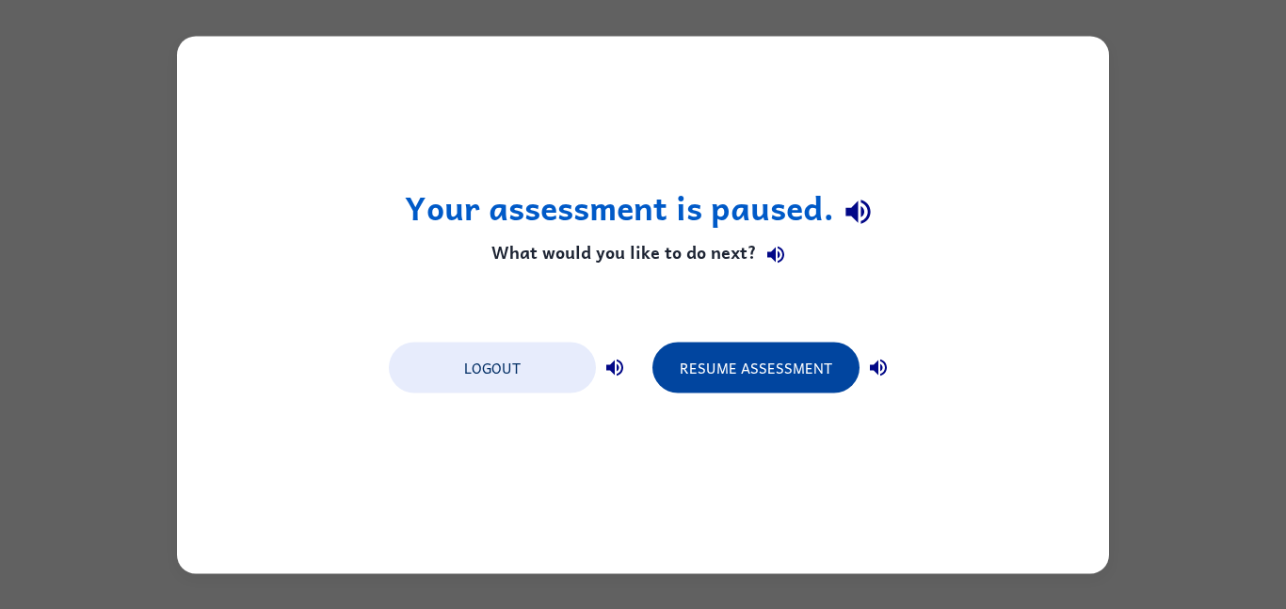
click at [711, 355] on button "Resume Assessment" at bounding box center [755, 367] width 207 height 51
